Goal: Information Seeking & Learning: Learn about a topic

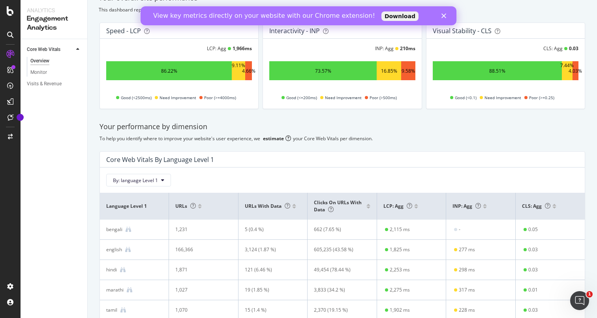
scroll to position [79, 0]
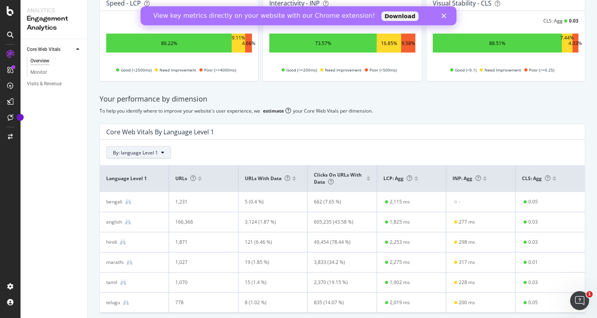
click at [161, 154] on icon at bounding box center [162, 152] width 3 height 5
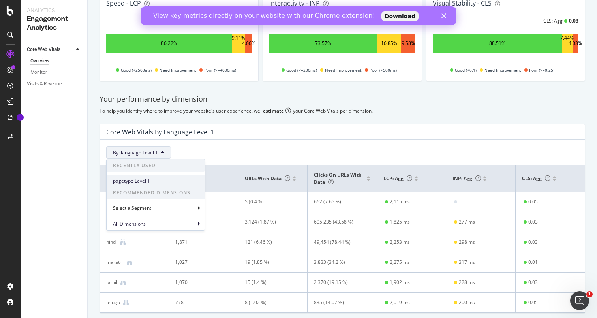
click at [154, 180] on span "pagetype Level 1" at bounding box center [155, 180] width 85 height 7
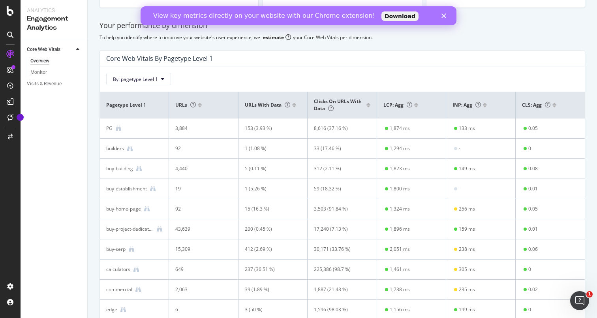
scroll to position [154, 0]
click at [416, 103] on div at bounding box center [416, 103] width 4 height 5
click at [416, 106] on div at bounding box center [416, 105] width 4 height 2
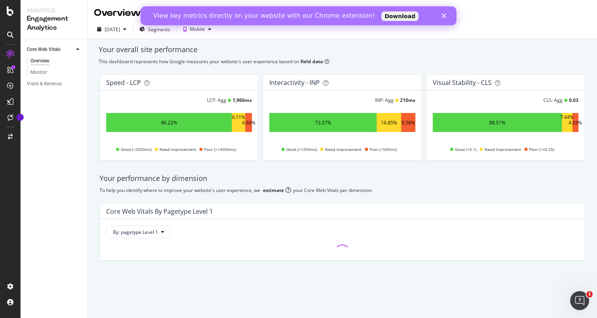
scroll to position [0, 0]
click at [381, 17] on link "Download" at bounding box center [399, 15] width 37 height 9
click at [444, 19] on div "View key metrics directly on your website with our Chrome extension! Download" at bounding box center [299, 15] width 316 height 13
click at [444, 17] on icon "Close" at bounding box center [443, 15] width 5 height 5
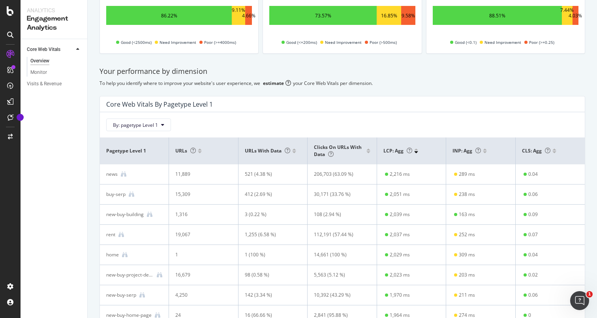
scroll to position [110, 0]
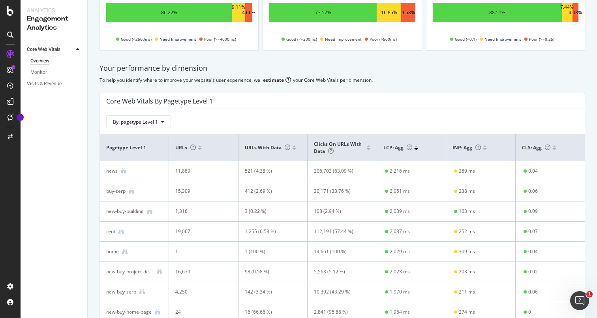
click at [415, 149] on div at bounding box center [416, 149] width 4 height 2
click at [415, 146] on div at bounding box center [416, 146] width 4 height 2
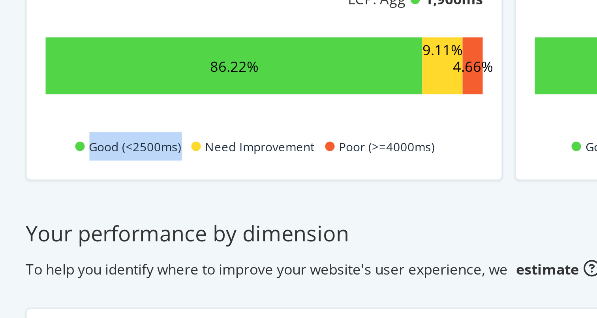
drag, startPoint x: 122, startPoint y: 150, endPoint x: 154, endPoint y: 150, distance: 31.6
click at [154, 150] on div "Good (<2500ms) Need Improvement Poor (>=4000ms)" at bounding box center [176, 149] width 146 height 9
click at [144, 149] on span "Good (<2500ms)" at bounding box center [136, 149] width 31 height 9
drag, startPoint x: 152, startPoint y: 149, endPoint x: 122, endPoint y: 150, distance: 29.2
click at [122, 150] on span "Good (<2500ms)" at bounding box center [136, 149] width 31 height 9
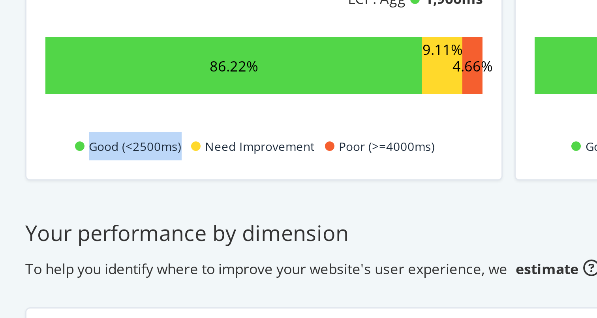
click at [122, 150] on span "Good (<2500ms)" at bounding box center [136, 149] width 31 height 9
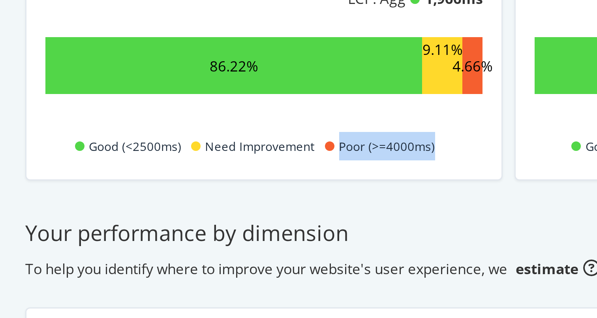
drag, startPoint x: 204, startPoint y: 150, endPoint x: 244, endPoint y: 149, distance: 40.3
click at [244, 149] on div "Good (<2500ms) Need Improvement Poor (>=4000ms)" at bounding box center [176, 149] width 146 height 9
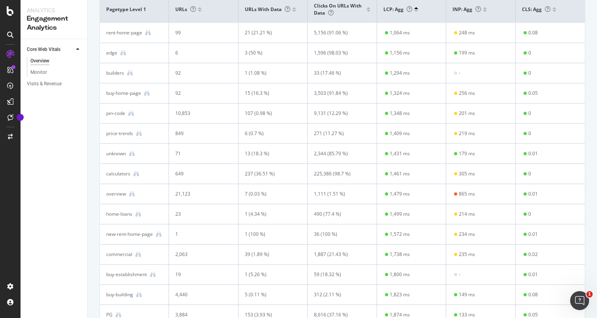
scroll to position [268, 0]
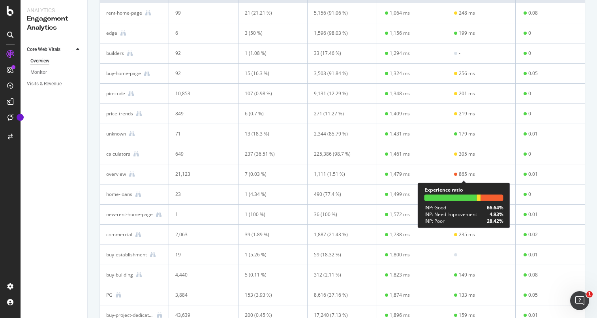
click at [467, 176] on div "865 ms" at bounding box center [467, 174] width 16 height 7
click at [469, 175] on div "865 ms" at bounding box center [467, 174] width 16 height 7
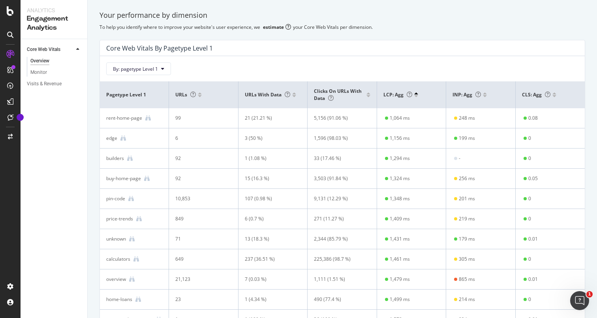
scroll to position [162, 0]
click at [485, 98] on div at bounding box center [485, 97] width 4 height 2
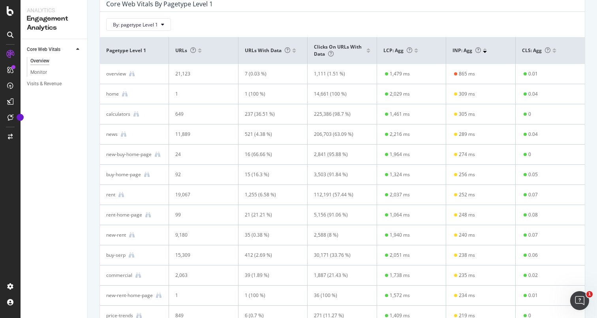
scroll to position [149, 0]
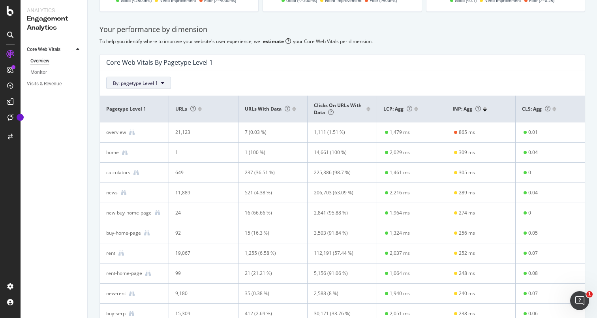
click at [146, 83] on span "By: pagetype Level 1" at bounding box center [135, 83] width 45 height 7
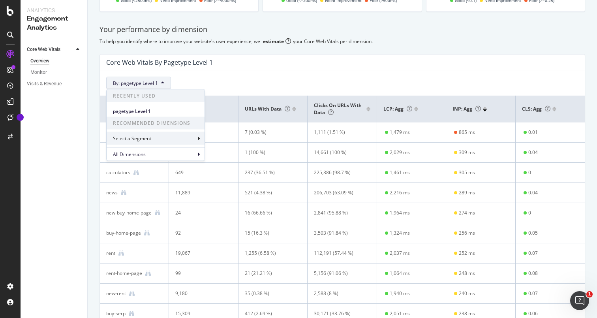
click at [167, 140] on div "Select a Segment" at bounding box center [156, 138] width 98 height 13
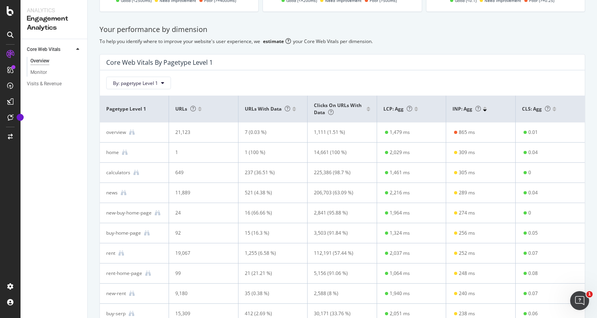
click at [234, 70] on div "By: pagetype Level 1" at bounding box center [342, 79] width 485 height 19
click at [132, 132] on icon at bounding box center [132, 133] width 6 height 6
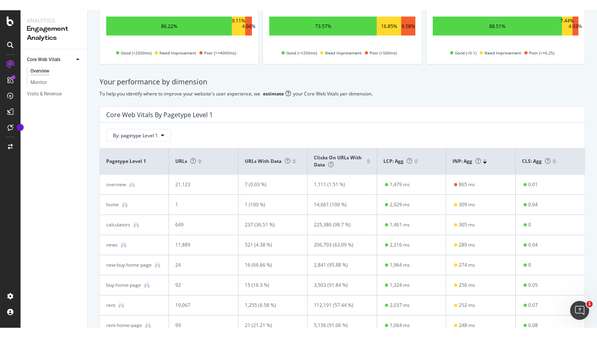
scroll to position [0, 0]
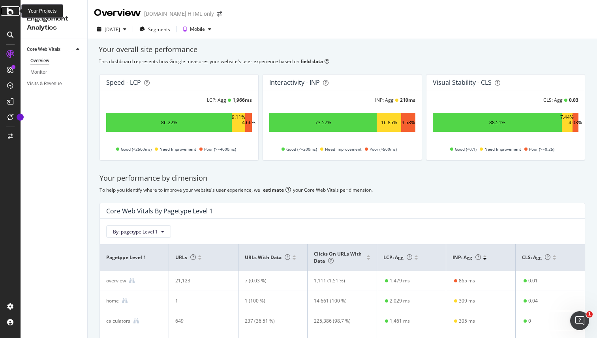
click at [10, 10] on icon at bounding box center [10, 10] width 7 height 9
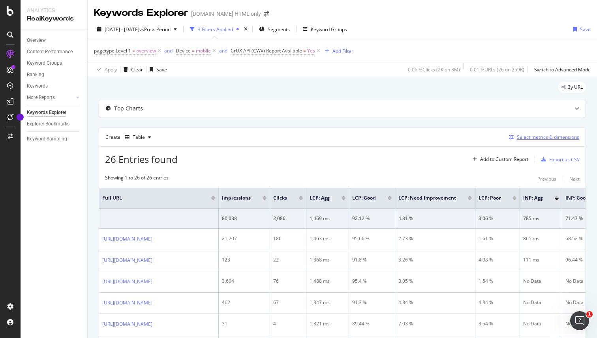
click at [547, 137] on div "Select metrics & dimensions" at bounding box center [548, 137] width 62 height 7
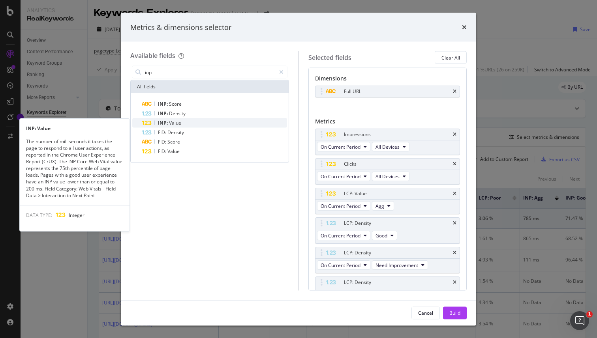
type input "inp"
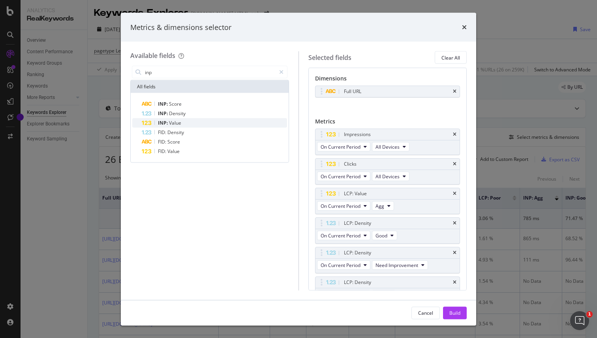
click at [178, 126] on span "Value" at bounding box center [175, 123] width 12 height 7
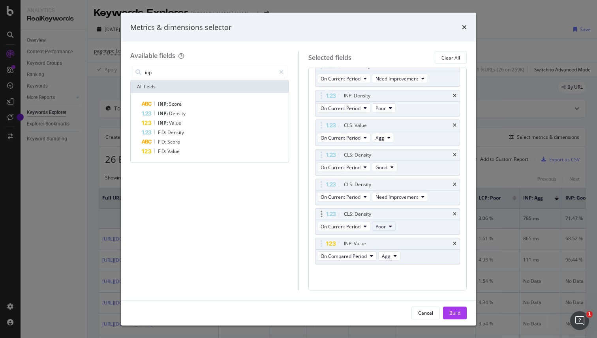
scroll to position [306, 0]
click at [190, 105] on div "INP: Score" at bounding box center [214, 104] width 145 height 9
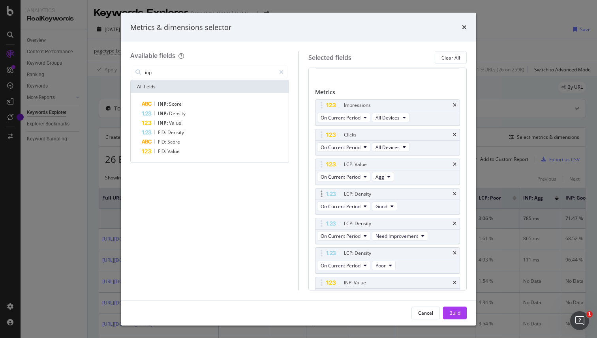
scroll to position [0, 0]
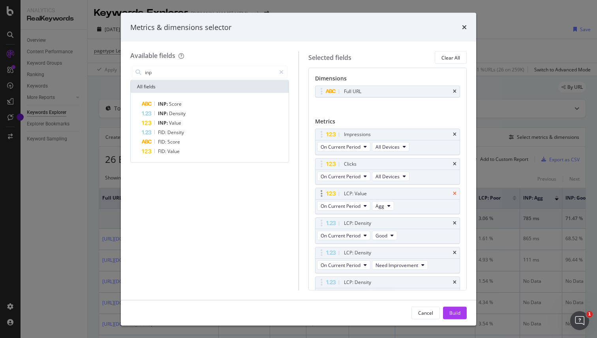
click at [456, 192] on icon "times" at bounding box center [455, 194] width 4 height 5
click at [456, 193] on icon "times" at bounding box center [455, 194] width 4 height 5
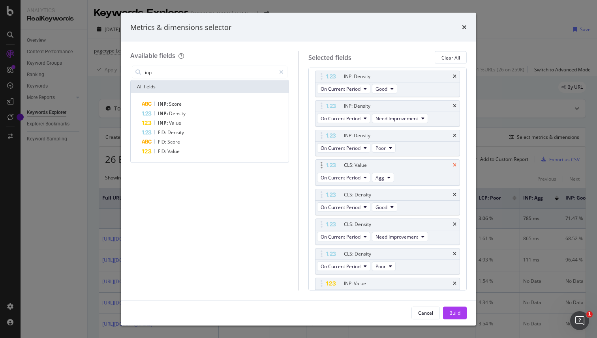
scroll to position [143, 0]
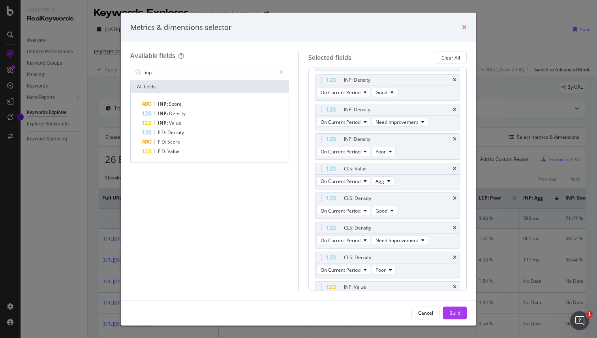
click at [462, 27] on icon "times" at bounding box center [464, 27] width 5 height 6
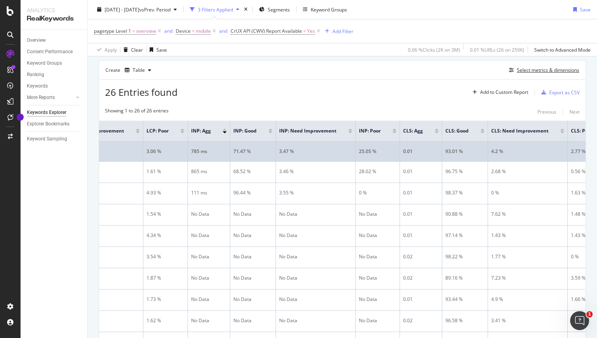
scroll to position [0, 330]
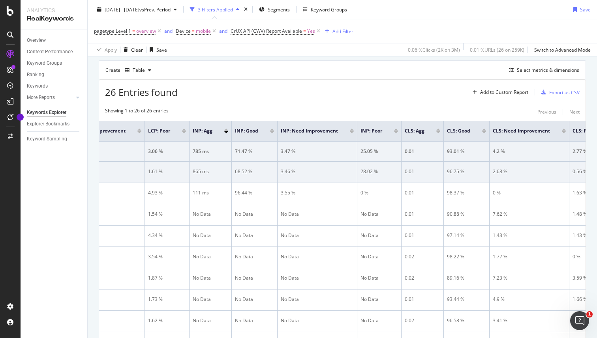
click at [228, 172] on div "865 ms" at bounding box center [211, 171] width 36 height 7
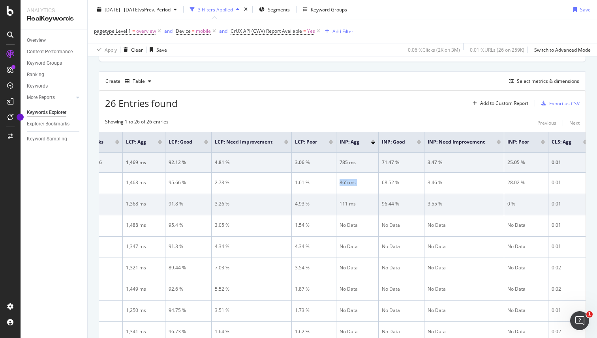
scroll to position [0, 0]
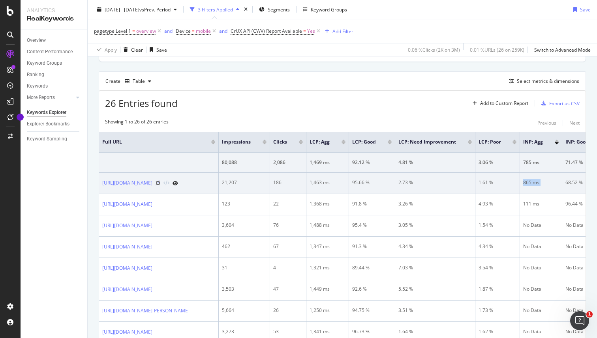
click at [160, 183] on icon at bounding box center [158, 183] width 5 height 5
